Goal: Task Accomplishment & Management: Use online tool/utility

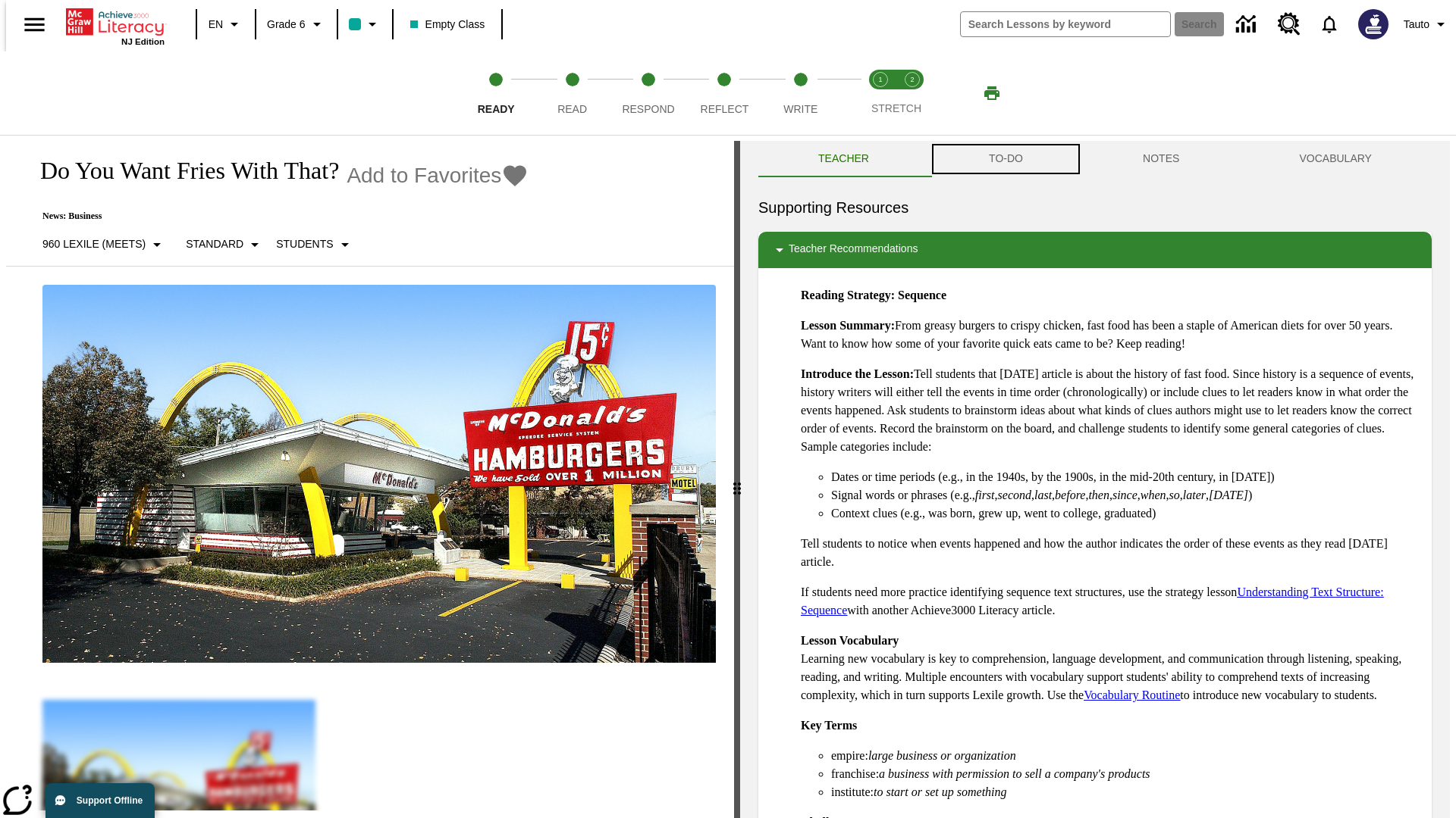
click at [1004, 159] on button "TO-DO" at bounding box center [1006, 159] width 154 height 37
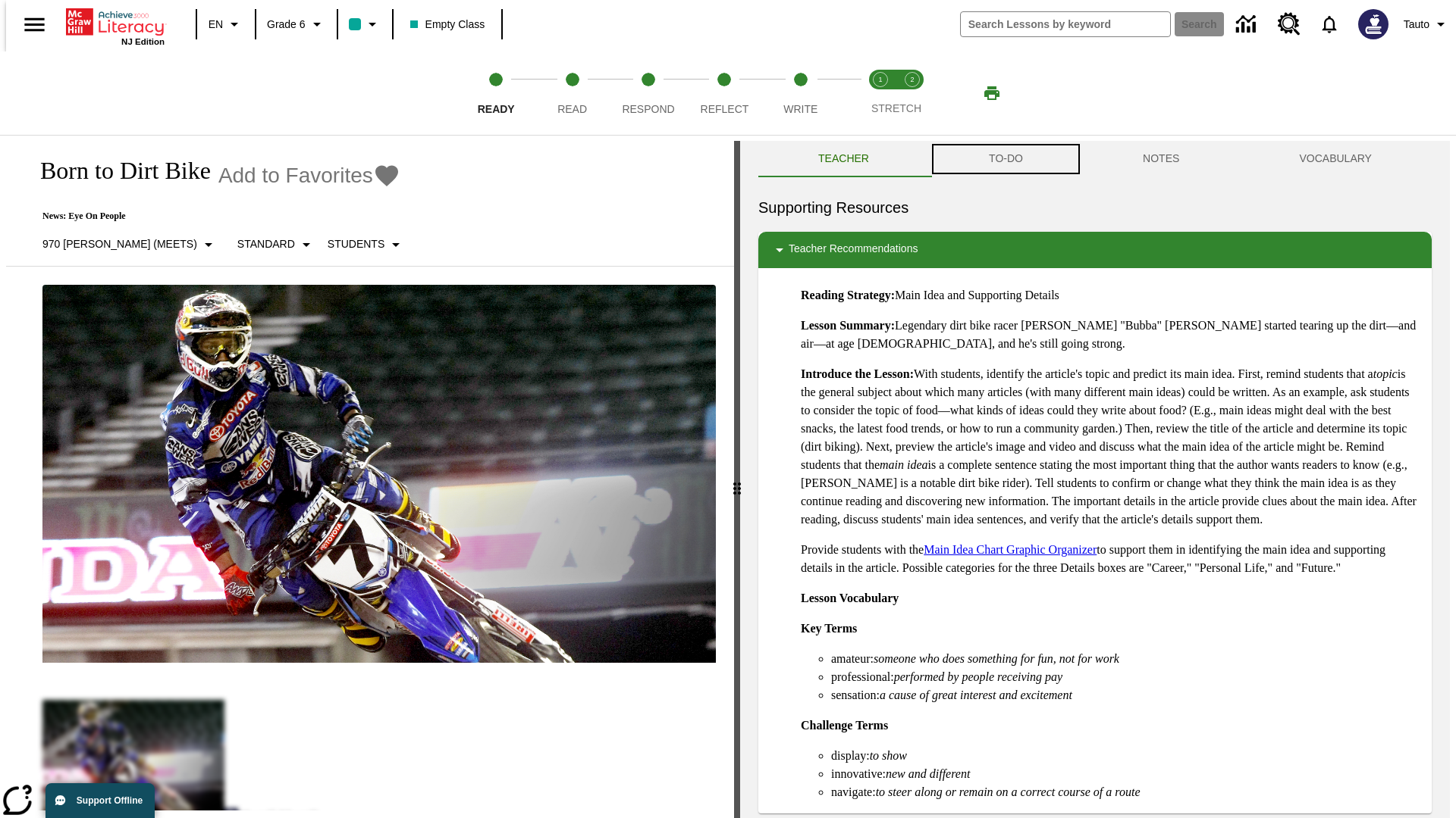
click at [1004, 159] on button "TO-DO" at bounding box center [1006, 159] width 154 height 37
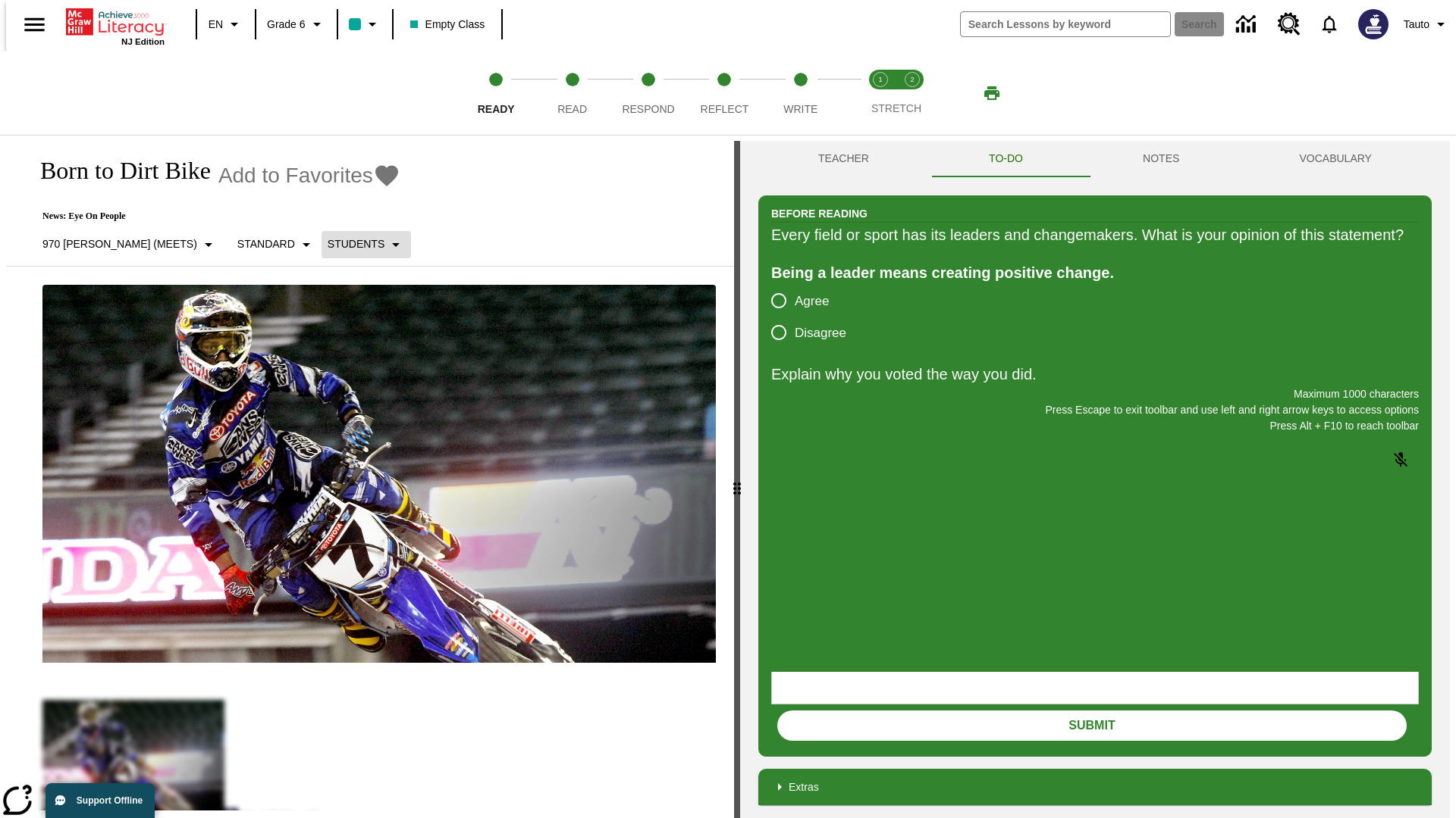
click at [327, 244] on p "Students" at bounding box center [356, 244] width 57 height 16
